Goal: Find specific page/section: Find specific page/section

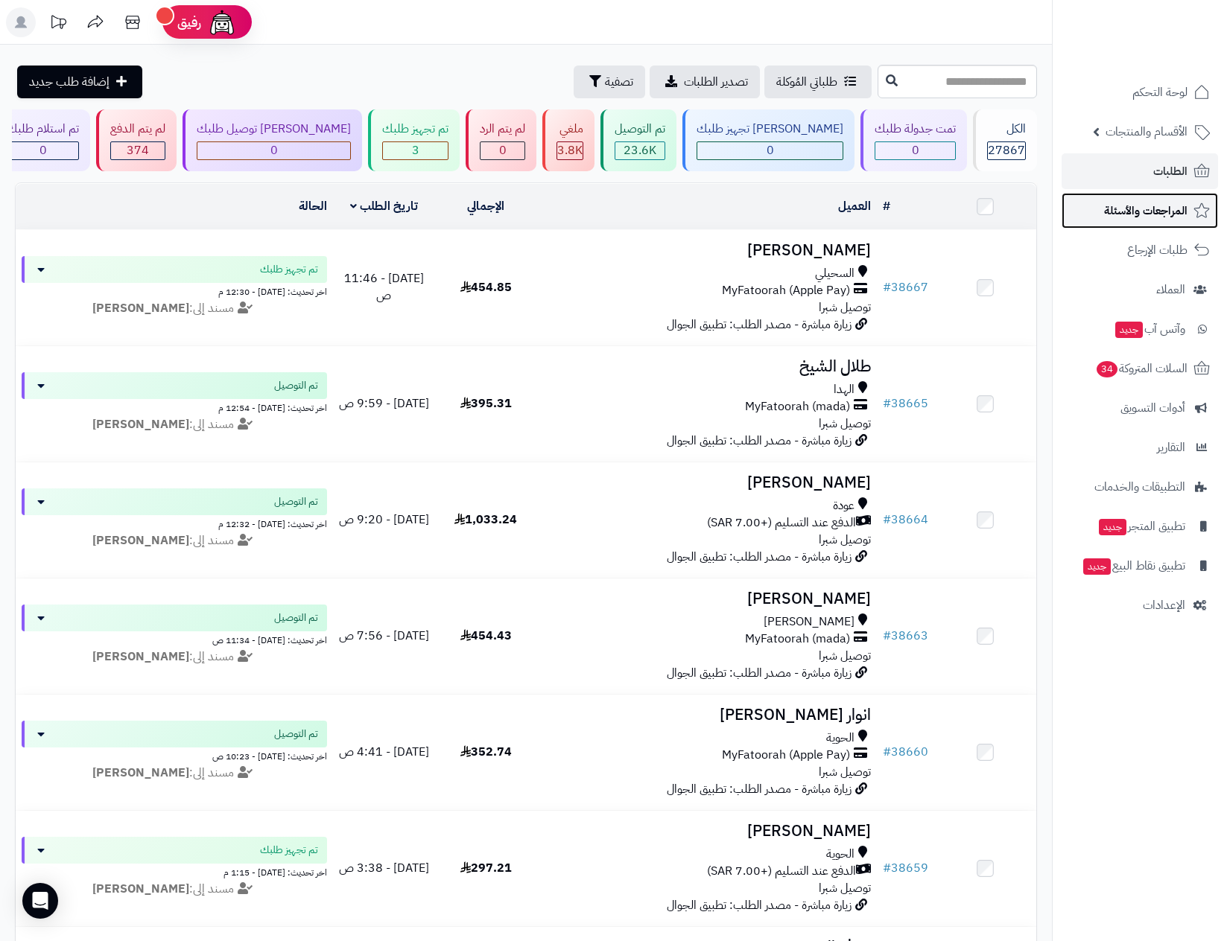
click at [1156, 209] on span "المراجعات والأسئلة" at bounding box center [1145, 210] width 83 height 21
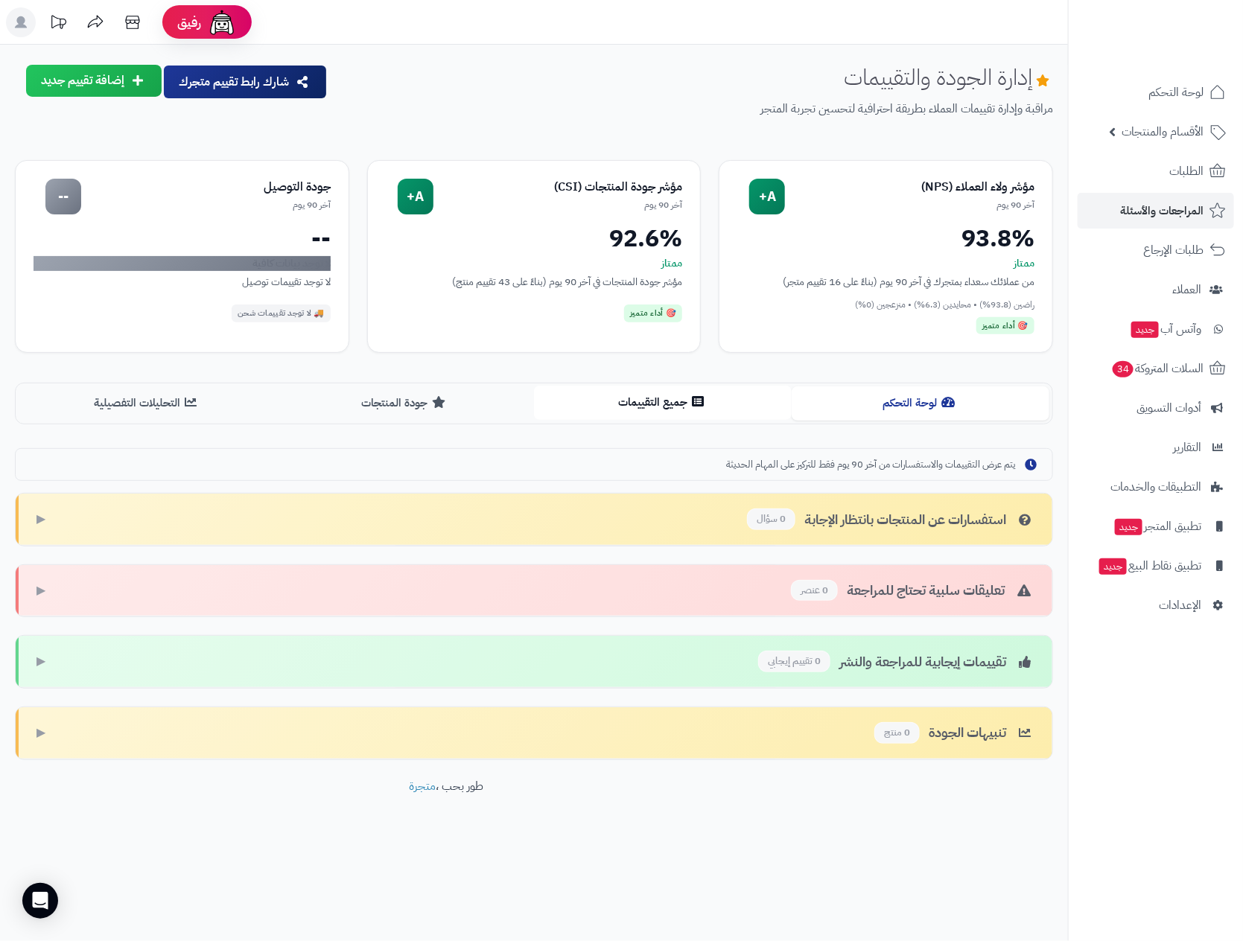
click at [626, 396] on button "جميع التقييمات" at bounding box center [663, 403] width 258 height 34
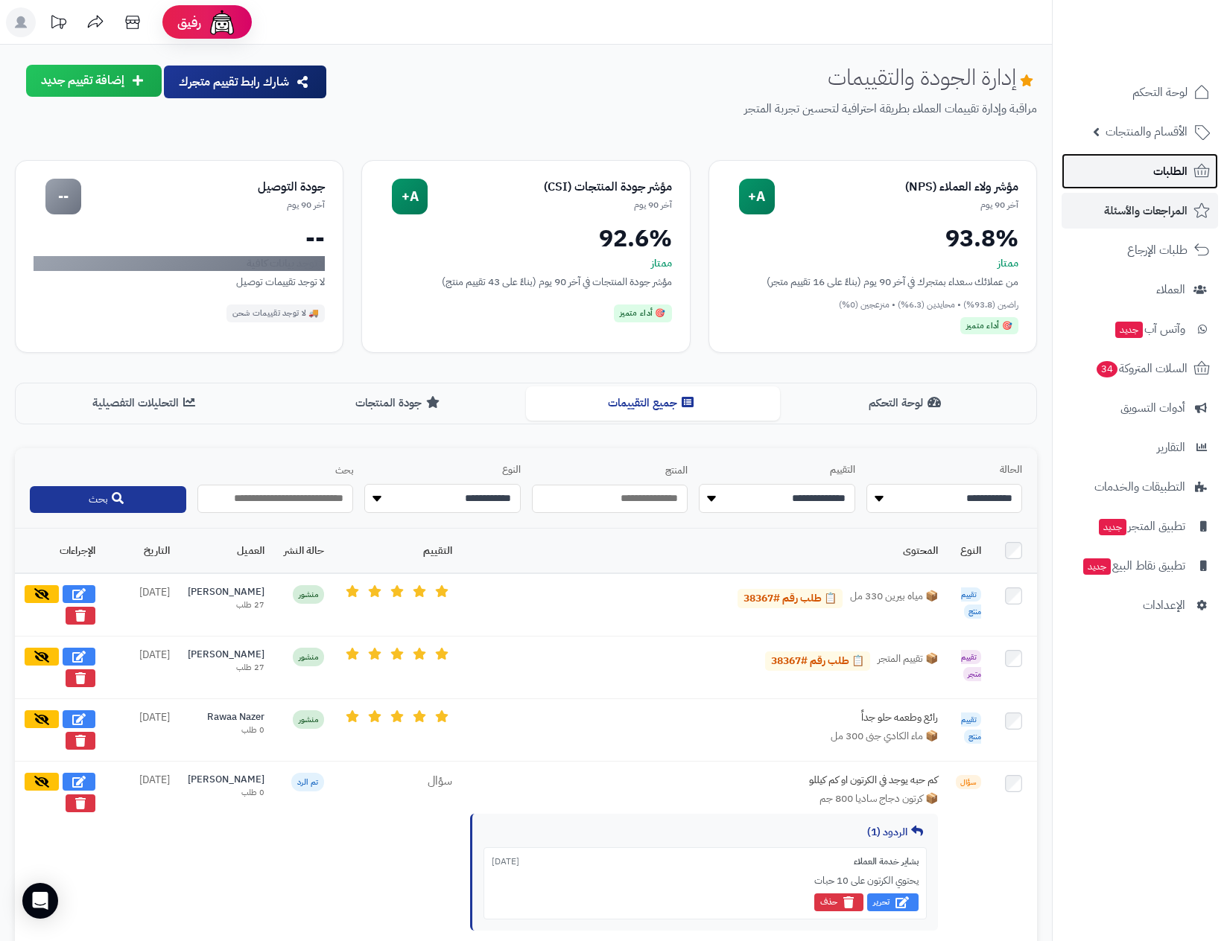
click at [1154, 164] on span "الطلبات" at bounding box center [1170, 171] width 34 height 21
